Goal: Task Accomplishment & Management: Complete application form

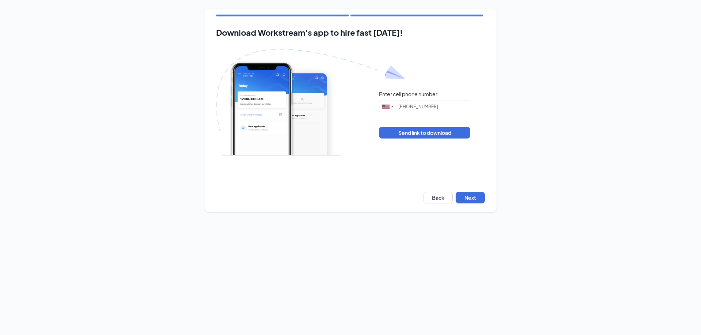
type input "(843) 745-0892"
click at [467, 199] on button "Next" at bounding box center [470, 198] width 29 height 12
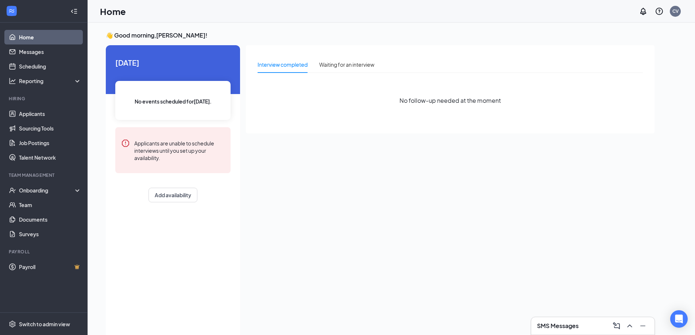
click at [10, 9] on icon "WorkstreamLogo" at bounding box center [11, 10] width 7 height 7
click at [46, 55] on link "Messages" at bounding box center [50, 52] width 62 height 15
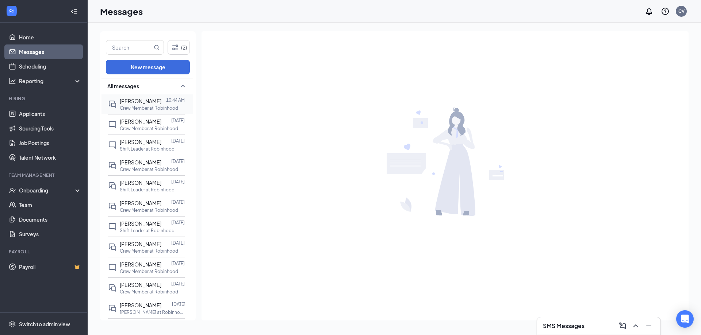
click at [148, 103] on span "[PERSON_NAME]" at bounding box center [141, 101] width 42 height 7
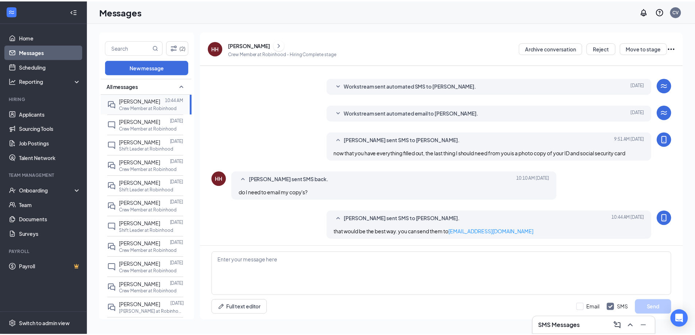
scroll to position [162, 0]
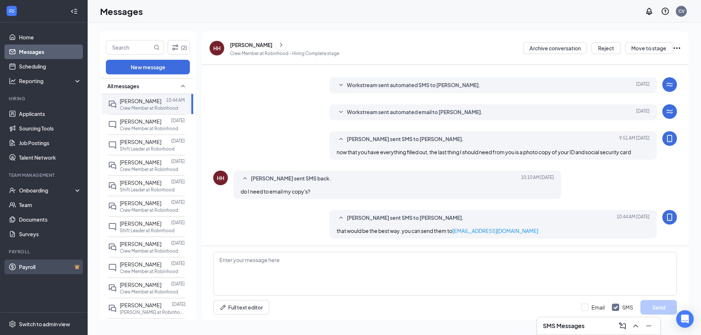
click at [46, 272] on link "Payroll" at bounding box center [50, 267] width 62 height 15
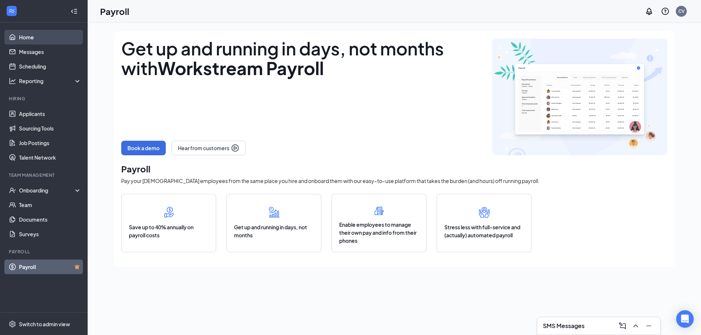
click at [52, 43] on link "Home" at bounding box center [50, 37] width 62 height 15
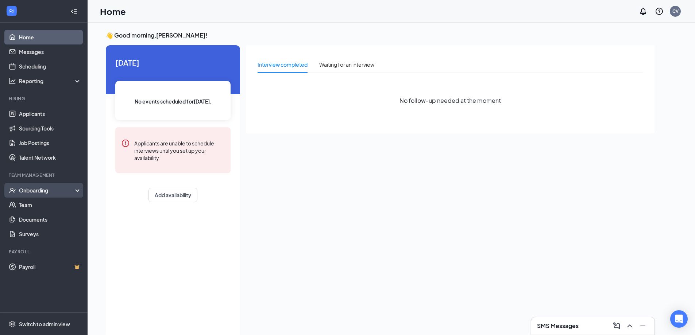
click at [64, 191] on div "Onboarding" at bounding box center [47, 190] width 56 height 7
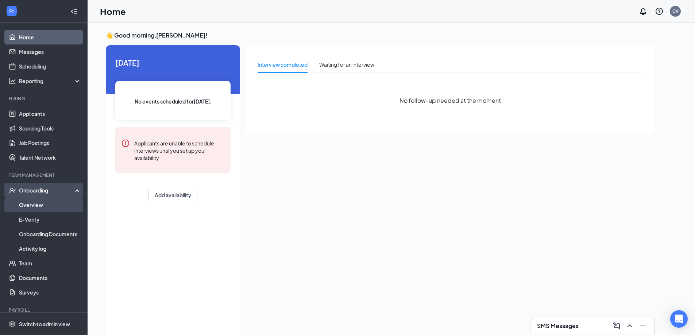
click at [61, 206] on link "Overview" at bounding box center [50, 205] width 62 height 15
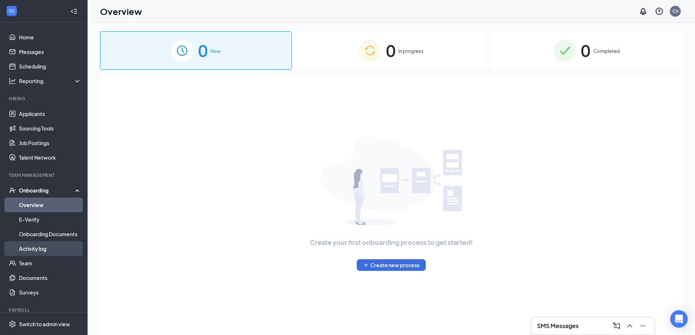
click at [49, 250] on link "Activity log" at bounding box center [50, 249] width 62 height 15
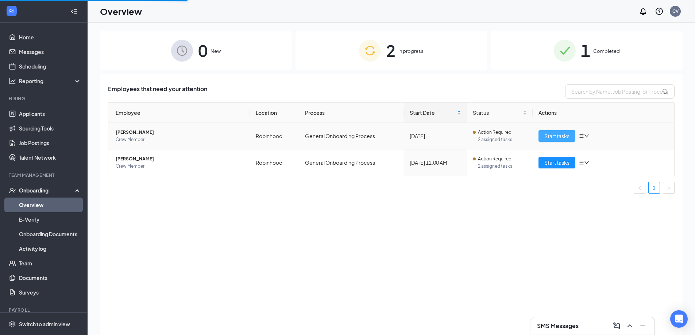
click at [548, 137] on span "Start tasks" at bounding box center [557, 136] width 25 height 8
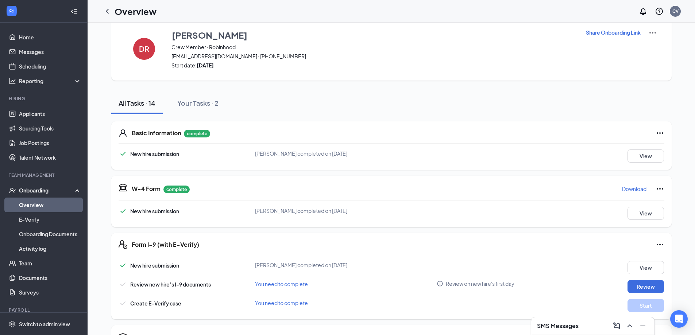
scroll to position [37, 0]
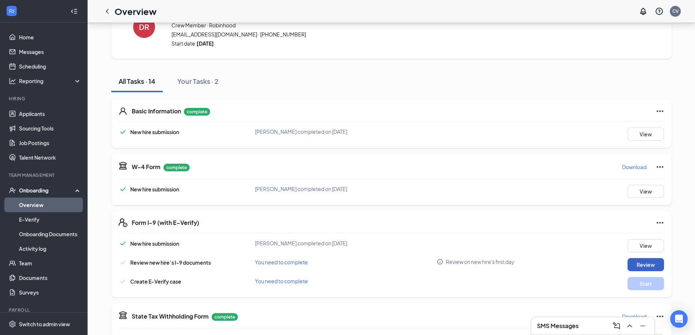
click at [637, 264] on button "Review" at bounding box center [646, 264] width 37 height 13
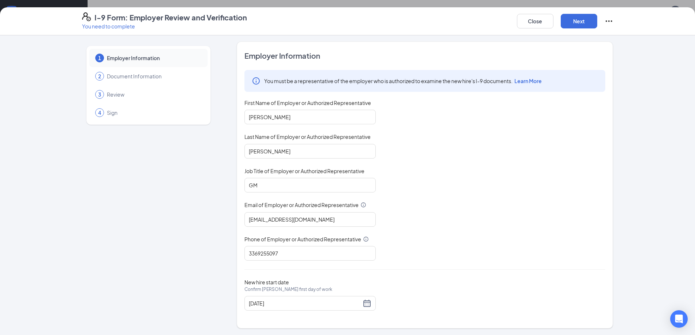
scroll to position [2, 0]
click at [570, 27] on button "Next" at bounding box center [579, 21] width 37 height 15
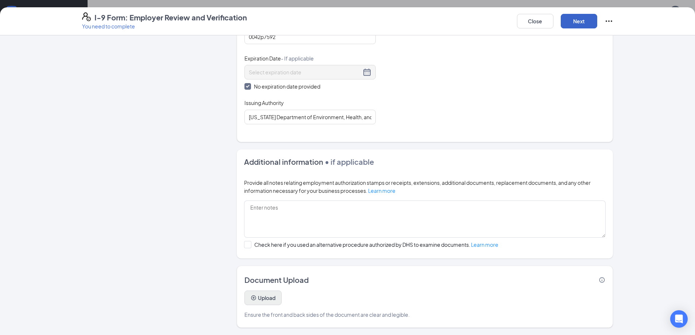
scroll to position [73, 0]
click at [269, 300] on button "Upload" at bounding box center [263, 298] width 37 height 15
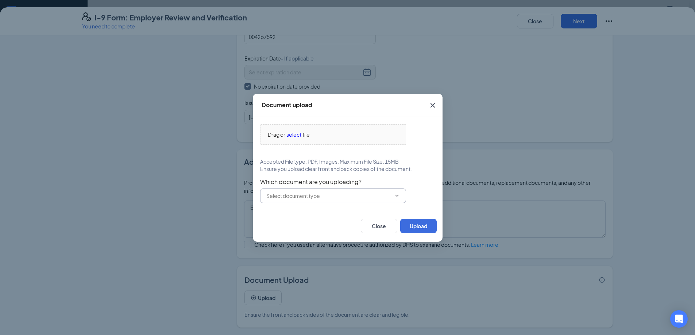
click at [358, 195] on input "text" at bounding box center [328, 196] width 125 height 8
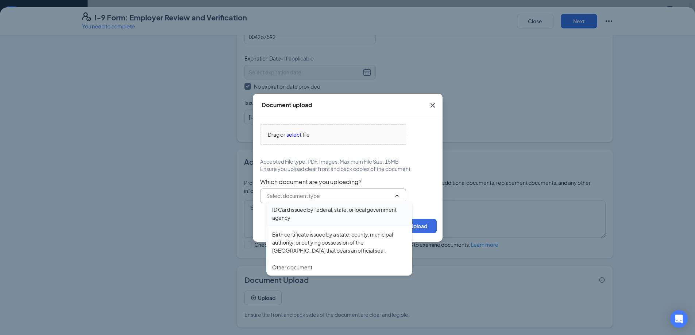
click at [345, 217] on div "ID Card issued by federal, state, or local government agency" at bounding box center [339, 214] width 134 height 16
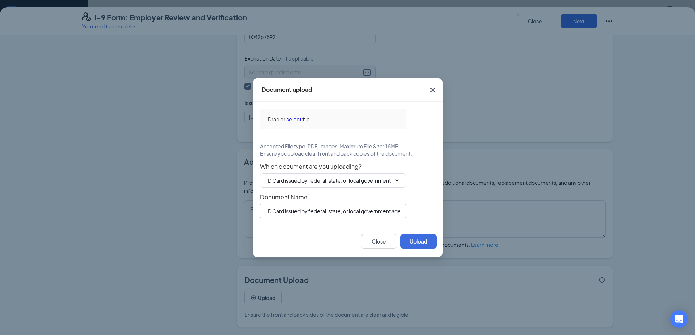
click at [348, 215] on input "ID Card issued by federal, state, or local government agency" at bounding box center [333, 211] width 146 height 15
click at [423, 195] on span "Document Name" at bounding box center [347, 197] width 175 height 7
click at [340, 120] on div "Drag or select file" at bounding box center [333, 119] width 145 height 8
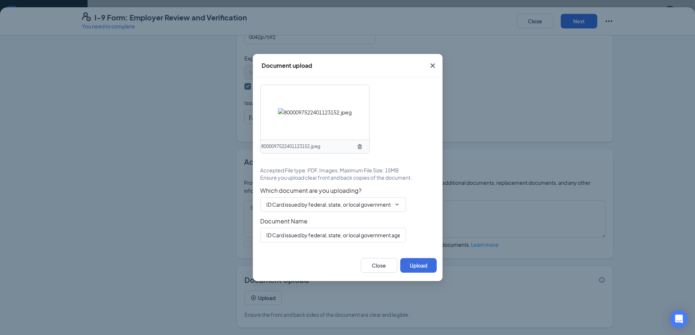
click at [312, 116] on img at bounding box center [315, 112] width 74 height 8
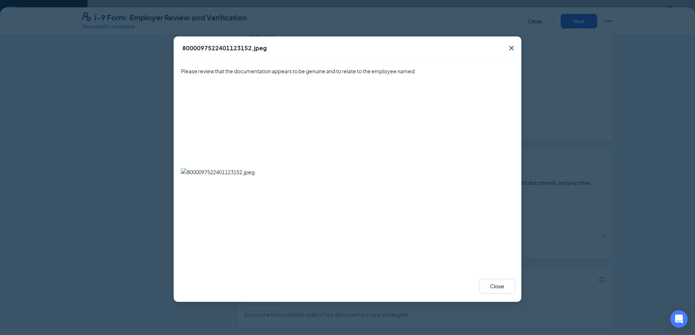
scroll to position [0, 0]
click at [512, 49] on icon "Cross" at bounding box center [512, 48] width 4 height 4
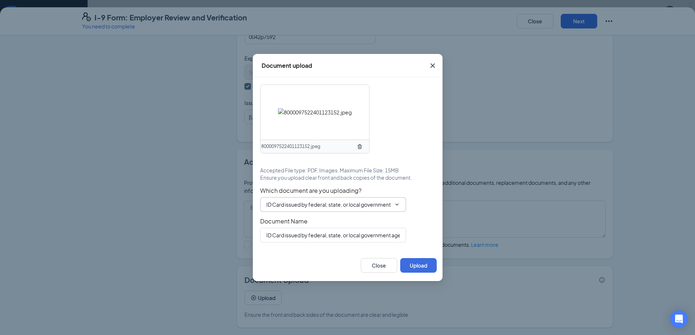
click at [401, 208] on span "ID Card issued by federal, state, or local government agency ID Card issued by …" at bounding box center [333, 205] width 146 height 15
click at [399, 203] on icon "ChevronDown" at bounding box center [397, 205] width 6 height 6
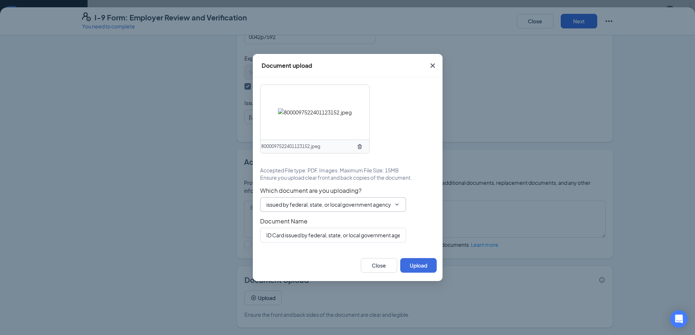
click at [399, 203] on icon "ChevronDown" at bounding box center [397, 205] width 6 height 6
click at [410, 216] on div "8000097522401123152.jpeg Accepted File type: PDF, Images. Maximum File Size: 15…" at bounding box center [347, 164] width 175 height 158
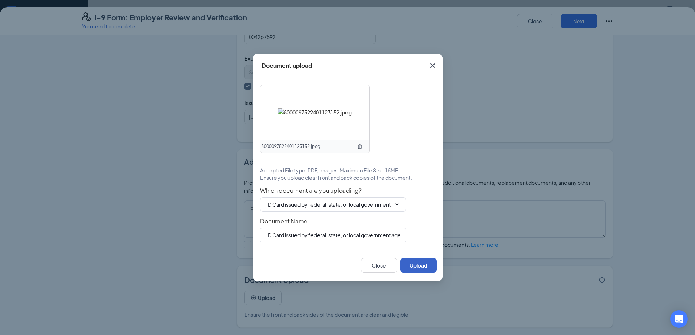
click at [422, 265] on button "Upload" at bounding box center [418, 265] width 37 height 15
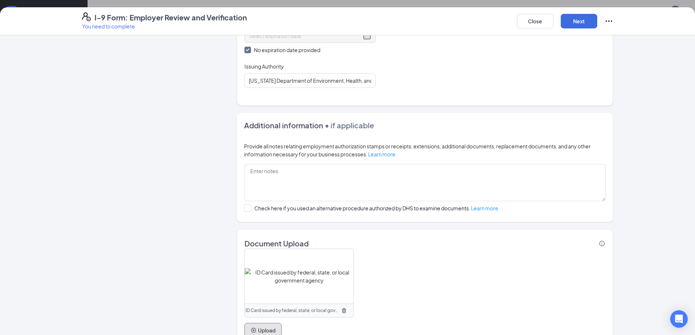
scroll to position [384, 0]
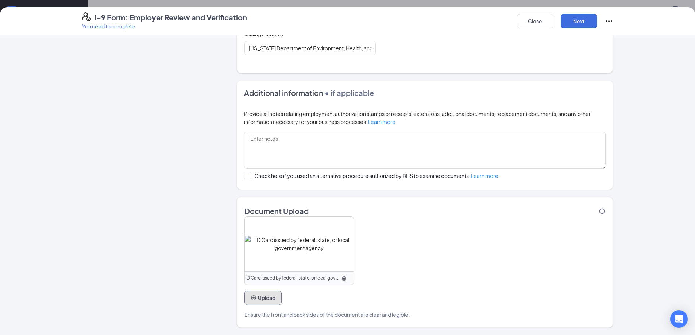
click at [260, 300] on button "Upload" at bounding box center [263, 298] width 37 height 15
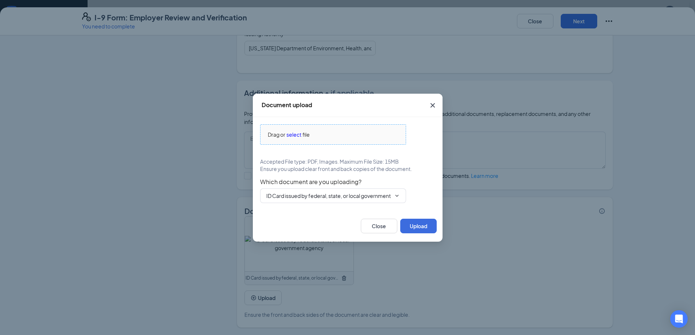
click at [307, 135] on span "file" at bounding box center [306, 135] width 7 height 8
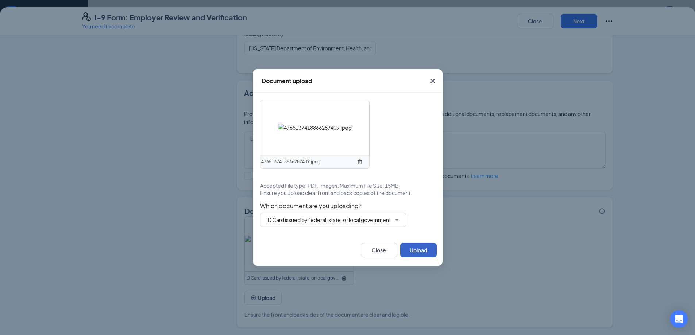
click at [408, 248] on button "Upload" at bounding box center [418, 250] width 37 height 15
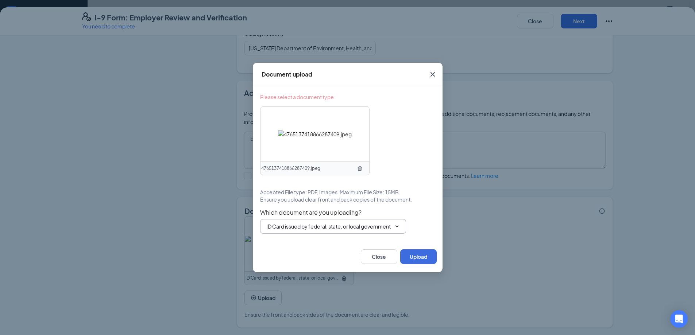
click at [365, 229] on input "ID Card issued by federal, state, or local government agency" at bounding box center [328, 227] width 125 height 8
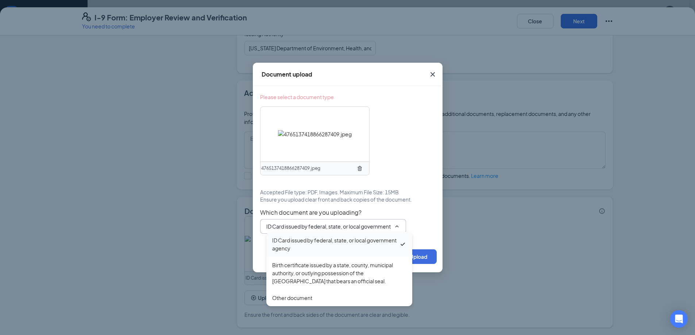
click at [365, 245] on div "ID Card issued by federal, state, or local government agency" at bounding box center [335, 245] width 127 height 16
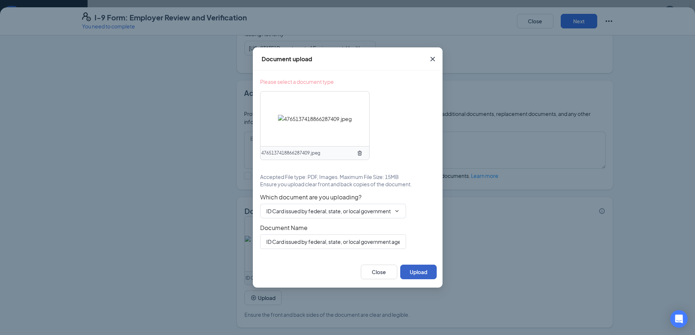
click at [421, 272] on button "Upload" at bounding box center [418, 272] width 37 height 15
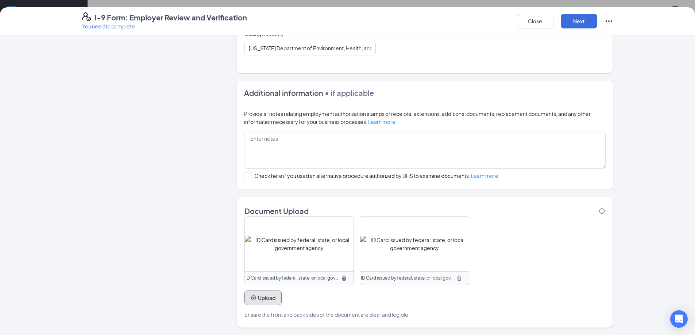
scroll to position [219, 0]
click at [263, 298] on button "Upload" at bounding box center [263, 298] width 37 height 15
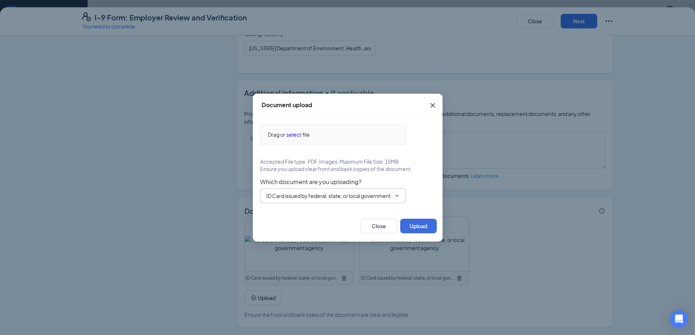
click at [344, 202] on span "ID Card issued by federal, state, or local government agency ID Card issued by …" at bounding box center [333, 196] width 146 height 15
click at [340, 197] on input "ID Card issued by federal, state, or local government agency" at bounding box center [328, 196] width 125 height 8
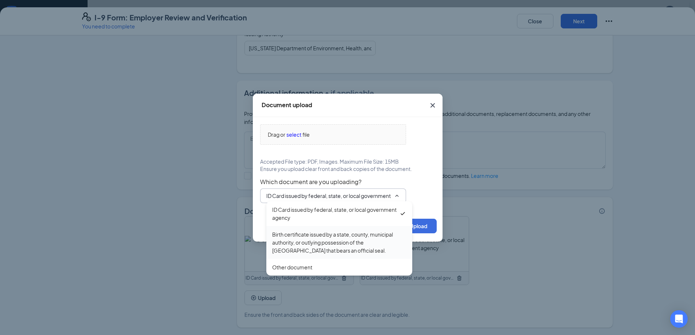
click at [335, 243] on div "Birth certificate issued by a state, county, municipal authority, or outlying p…" at bounding box center [339, 243] width 134 height 24
type input "Birth certificate issued by a state, county, municipal authority, or outlying p…"
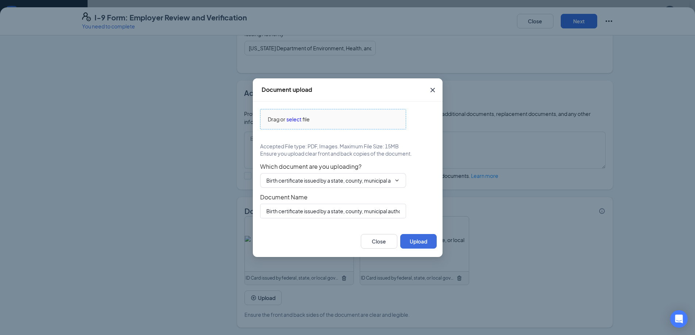
click at [326, 127] on span "Drag or select file" at bounding box center [333, 120] width 145 height 20
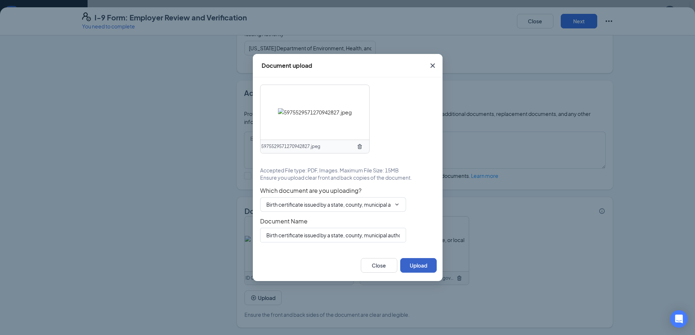
click at [419, 267] on button "Upload" at bounding box center [418, 265] width 37 height 15
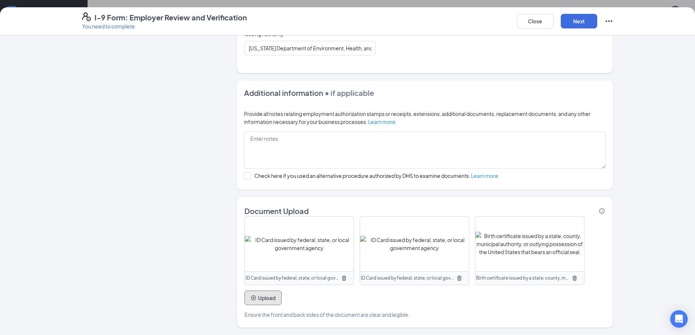
click at [259, 299] on button "Upload" at bounding box center [263, 298] width 37 height 15
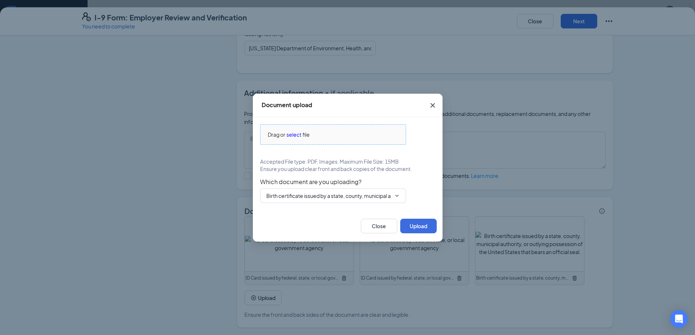
click at [337, 134] on div "Drag or select file" at bounding box center [333, 135] width 145 height 8
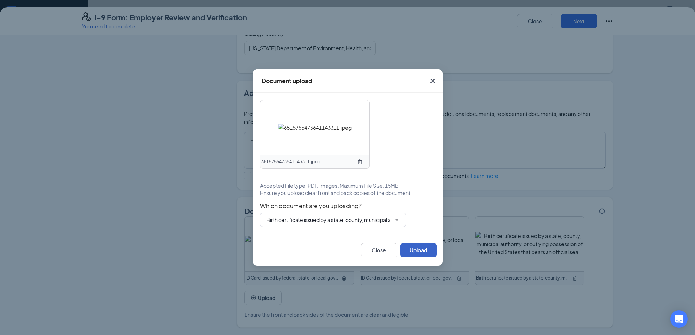
click at [432, 254] on button "Upload" at bounding box center [418, 250] width 37 height 15
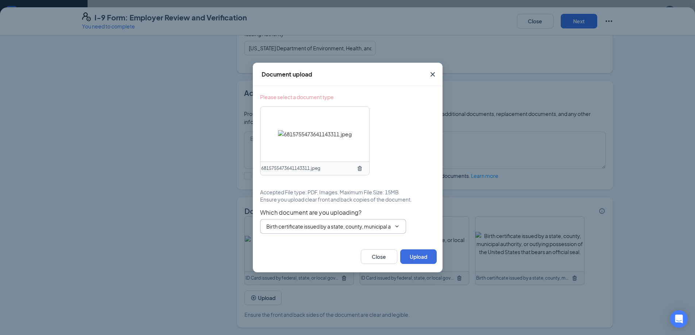
click at [363, 225] on input "Birth certificate issued by a state, county, municipal authority, or outlying p…" at bounding box center [328, 227] width 125 height 8
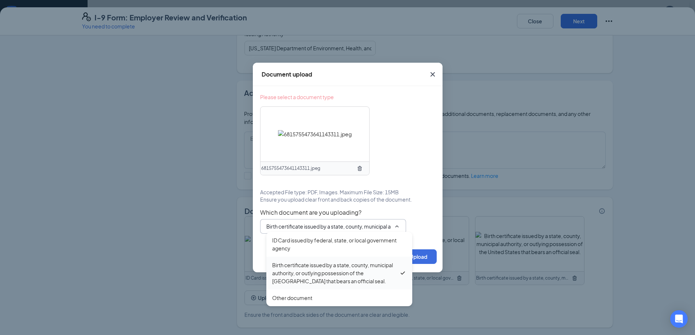
click at [346, 273] on div "Birth certificate issued by a state, county, municipal authority, or outlying p…" at bounding box center [335, 273] width 127 height 24
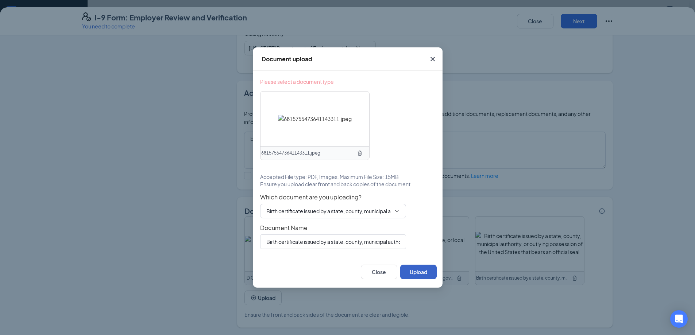
click at [423, 275] on button "Upload" at bounding box center [418, 272] width 37 height 15
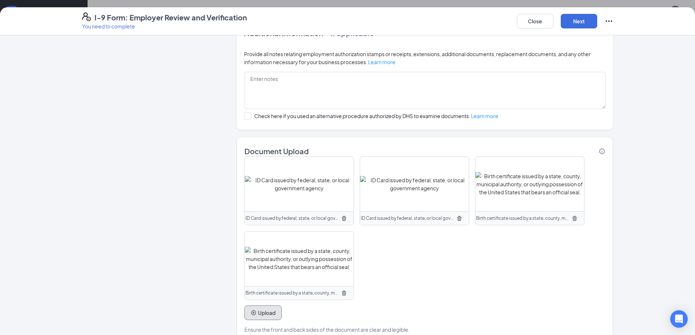
scroll to position [457, 0]
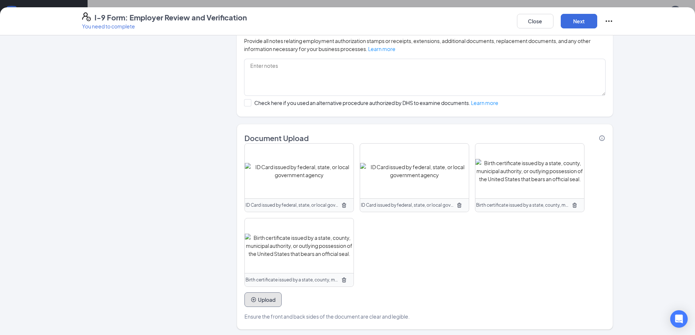
click at [267, 299] on button "Upload" at bounding box center [263, 300] width 37 height 15
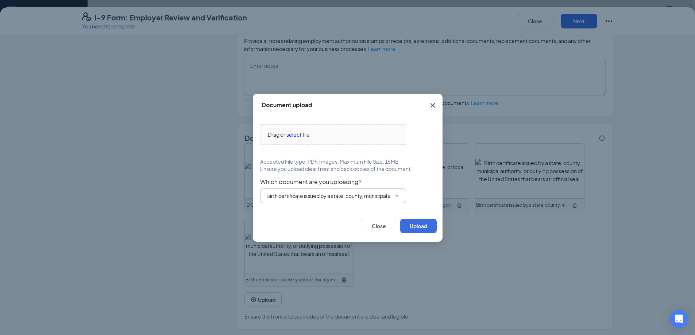
click at [344, 195] on input "Birth certificate issued by a state, county, municipal authority, or outlying p…" at bounding box center [328, 196] width 125 height 8
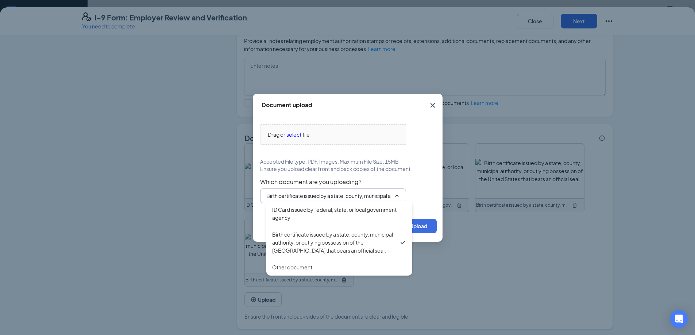
click at [386, 307] on div "Document upload Drag or select file Accepted File type: PDF, Images. Maximum Fi…" at bounding box center [347, 167] width 695 height 335
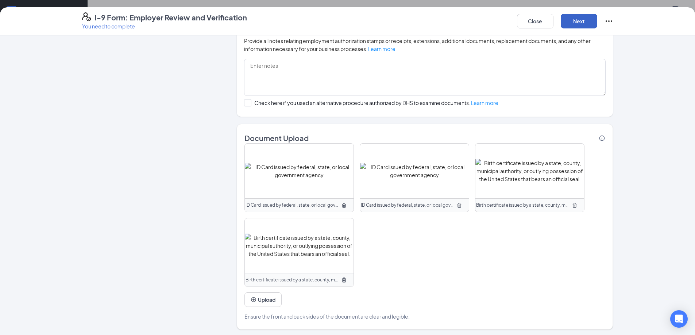
click at [572, 15] on button "Next" at bounding box center [579, 21] width 37 height 15
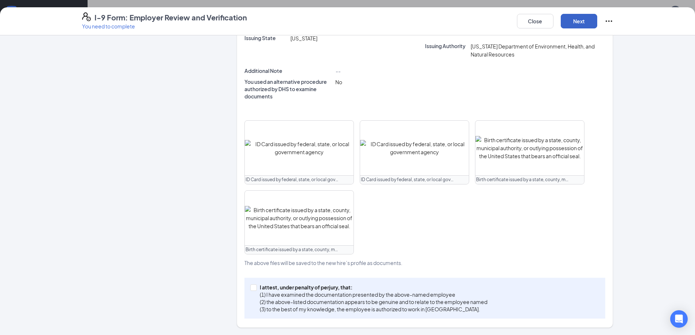
scroll to position [296, 0]
click at [253, 285] on input "I attest, under penalty of [PERSON_NAME], that: (1) I have examined the documen…" at bounding box center [252, 287] width 5 height 5
checkbox input "true"
click at [578, 24] on button "Next" at bounding box center [579, 21] width 37 height 15
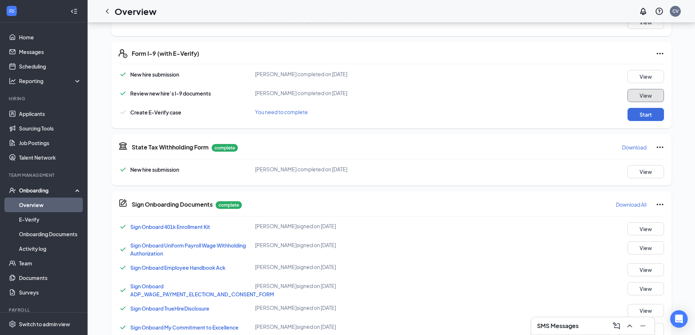
scroll to position [187, 0]
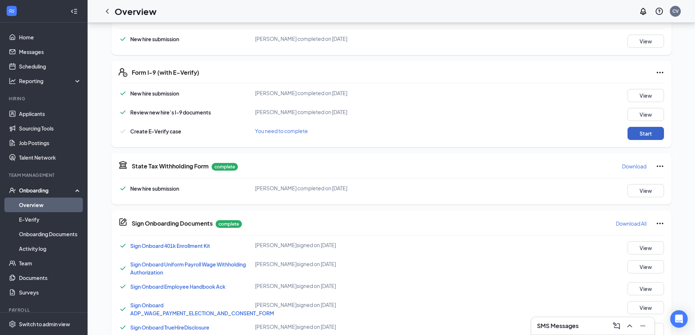
click at [647, 135] on button "Start" at bounding box center [646, 133] width 37 height 13
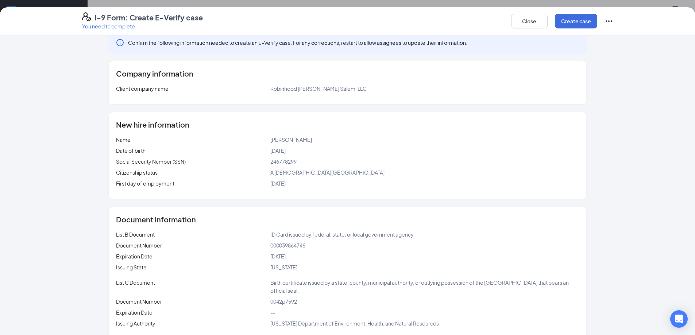
scroll to position [0, 0]
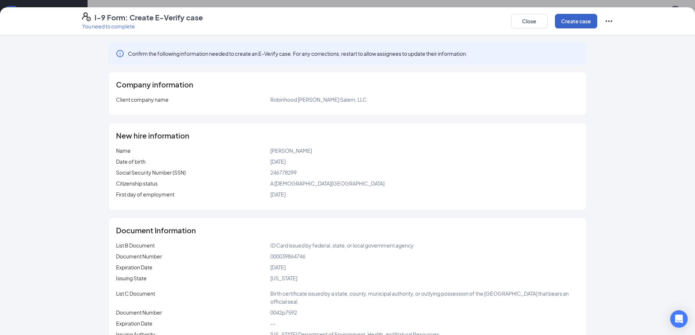
click at [566, 22] on button "Create case" at bounding box center [576, 21] width 42 height 15
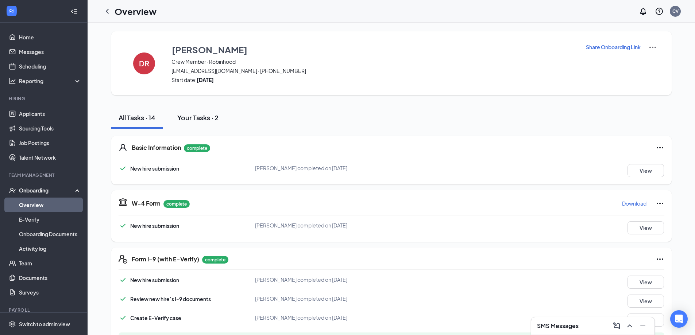
click at [206, 118] on div "Your Tasks · 2" at bounding box center [197, 117] width 41 height 9
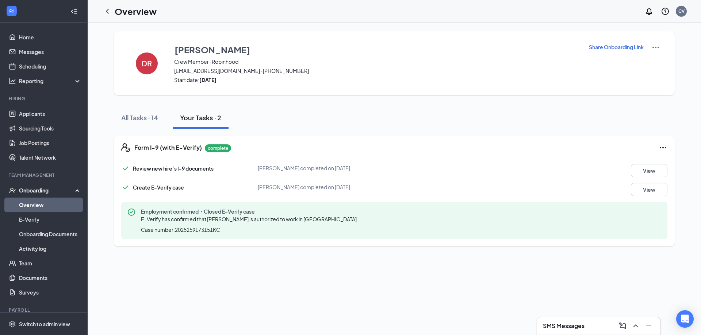
click at [404, 195] on div "Create E-Verify case [PERSON_NAME] completed on [DATE] View" at bounding box center [394, 189] width 546 height 13
click at [160, 118] on button "All Tasks · 14" at bounding box center [139, 118] width 51 height 22
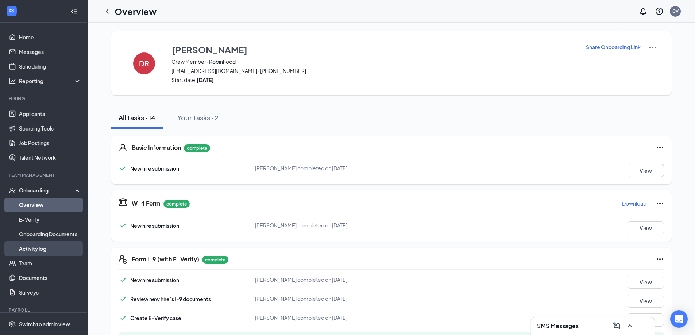
click at [38, 249] on link "Activity log" at bounding box center [50, 249] width 62 height 15
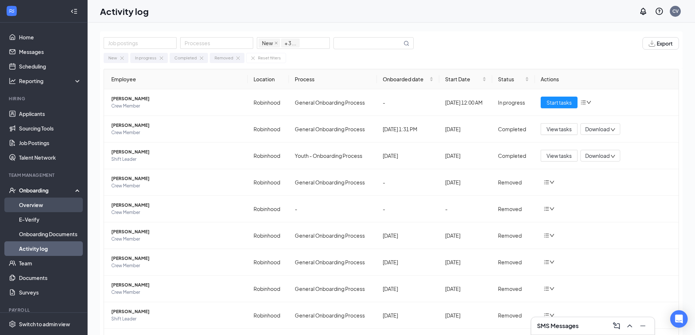
click at [46, 200] on link "Overview" at bounding box center [50, 205] width 62 height 15
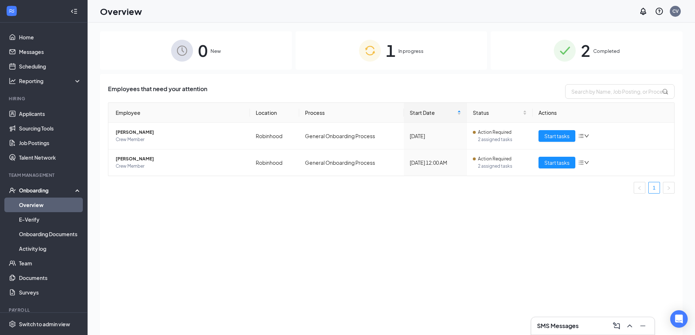
click at [598, 48] on span "Completed" at bounding box center [607, 50] width 27 height 7
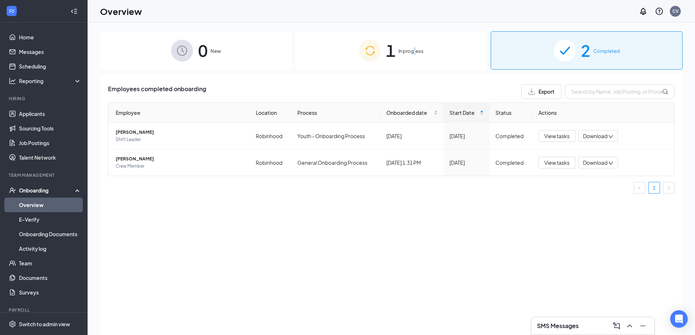
click at [416, 46] on div "1 In progress" at bounding box center [392, 50] width 192 height 38
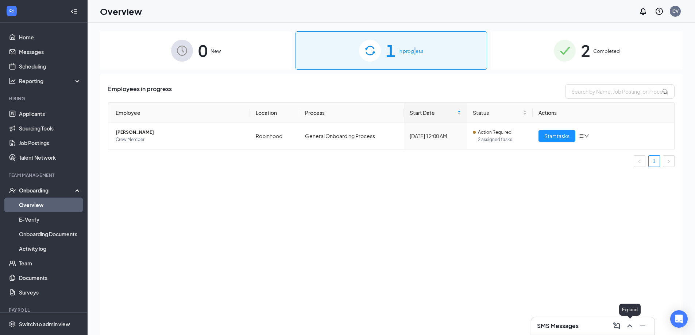
click at [628, 325] on icon "ChevronUp" at bounding box center [630, 326] width 9 height 9
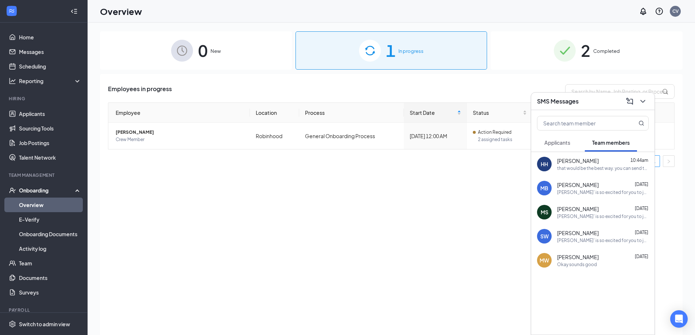
click at [586, 157] on span "[PERSON_NAME]" at bounding box center [578, 160] width 42 height 7
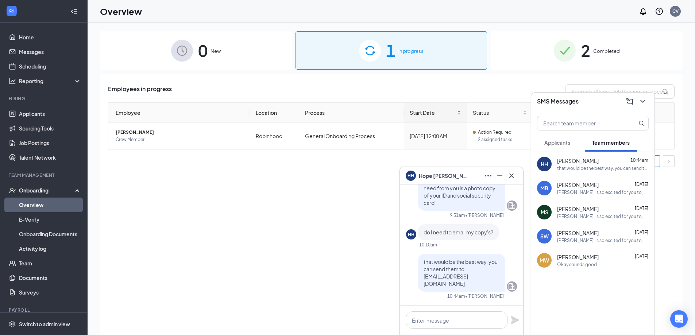
click at [517, 173] on div at bounding box center [512, 176] width 12 height 12
click at [646, 99] on icon "ChevronDown" at bounding box center [643, 101] width 9 height 9
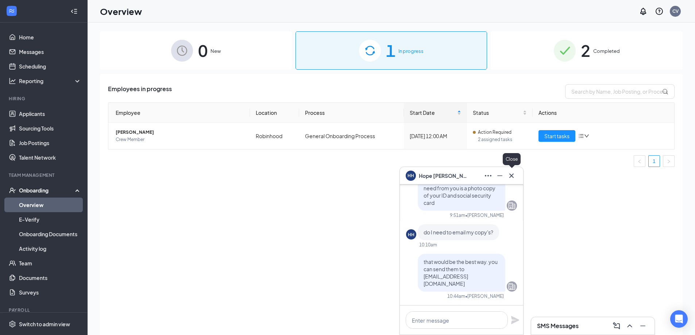
click at [512, 177] on icon "Cross" at bounding box center [511, 176] width 9 height 9
